Goal: Information Seeking & Learning: Find specific fact

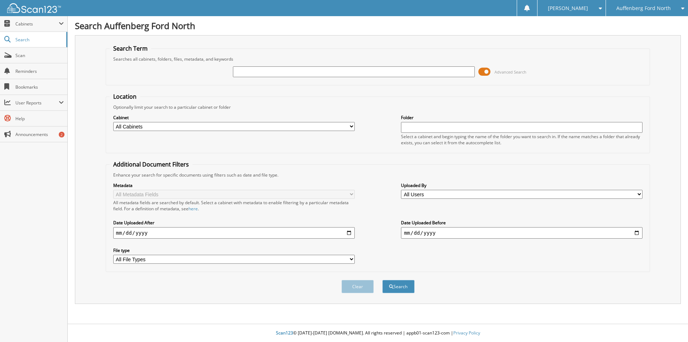
click at [277, 76] on input "text" at bounding box center [354, 71] width 242 height 11
type input "650445"
click at [383, 280] on button "Search" at bounding box center [399, 286] width 32 height 13
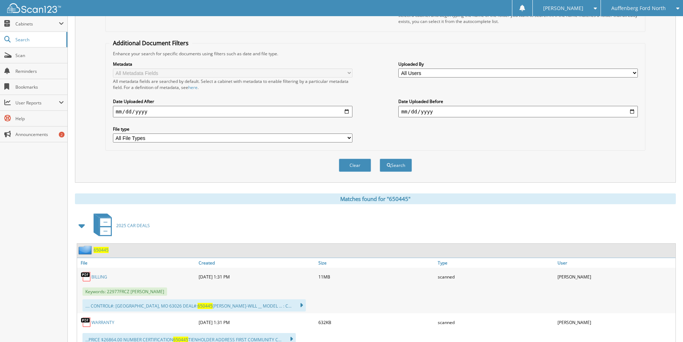
scroll to position [143, 0]
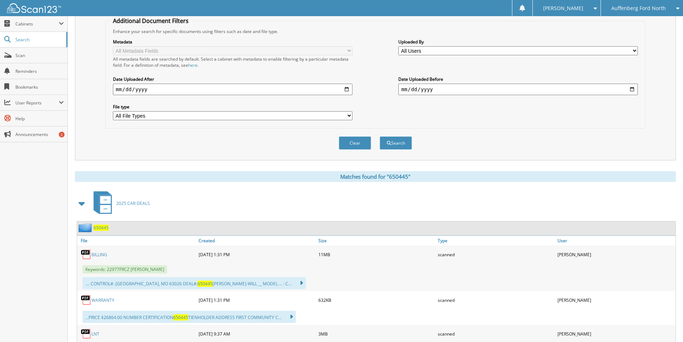
click at [100, 255] on link "BILLING" at bounding box center [99, 254] width 16 height 6
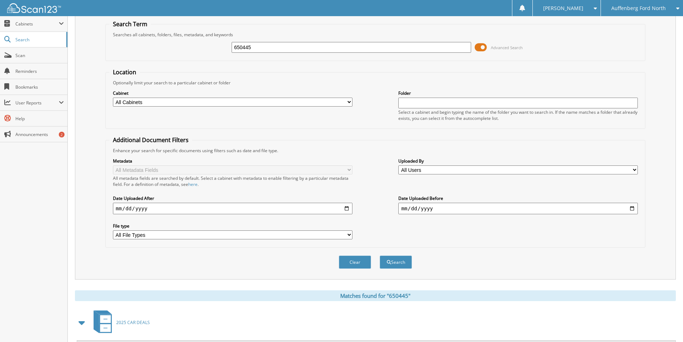
scroll to position [0, 0]
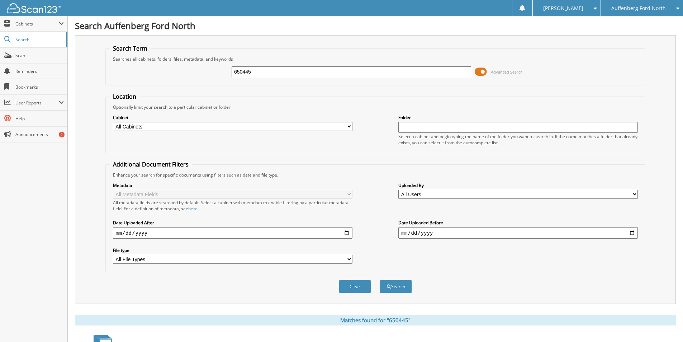
click at [29, 6] on img at bounding box center [34, 8] width 54 height 10
